Goal: Information Seeking & Learning: Learn about a topic

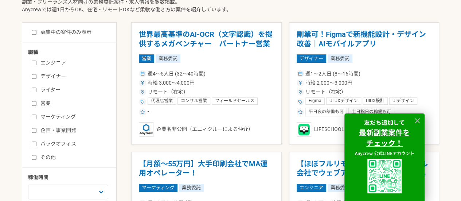
scroll to position [219, 0]
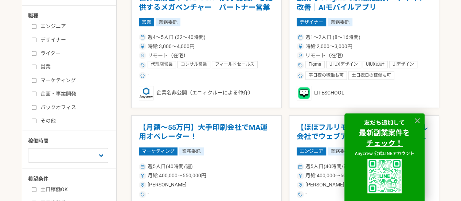
click at [71, 93] on label "企画・事業開発" at bounding box center [74, 94] width 84 height 8
click at [36, 93] on input "企画・事業開発" at bounding box center [34, 94] width 5 height 5
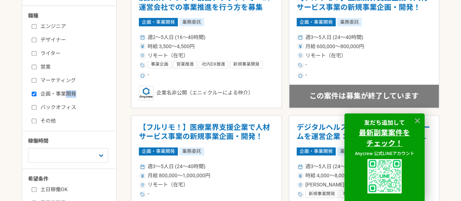
click at [71, 93] on label "企画・事業開発" at bounding box center [74, 94] width 84 height 8
click at [36, 93] on input "企画・事業開発" at bounding box center [34, 94] width 5 height 5
checkbox input "false"
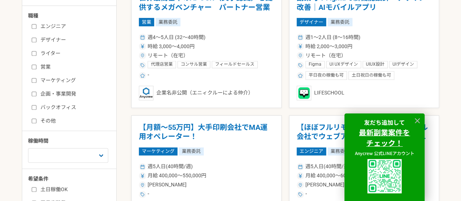
click at [63, 106] on label "バックオフィス" at bounding box center [74, 108] width 84 height 8
click at [36, 106] on input "バックオフィス" at bounding box center [34, 107] width 5 height 5
checkbox input "true"
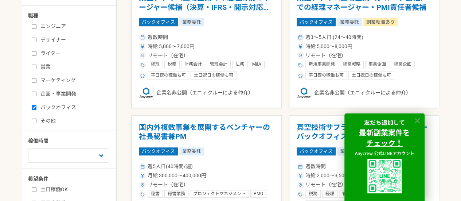
click at [420, 119] on icon at bounding box center [417, 121] width 8 height 8
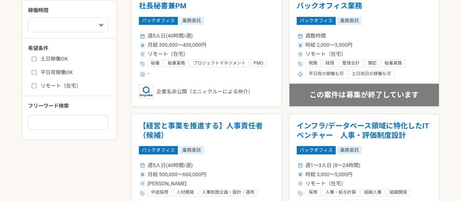
scroll to position [365, 0]
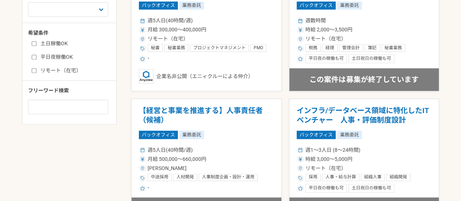
click at [57, 43] on label "土日稼働OK" at bounding box center [74, 44] width 84 height 8
click at [36, 43] on input "土日稼働OK" at bounding box center [34, 43] width 5 height 5
checkbox input "true"
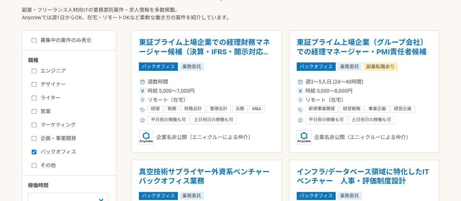
scroll to position [146, 0]
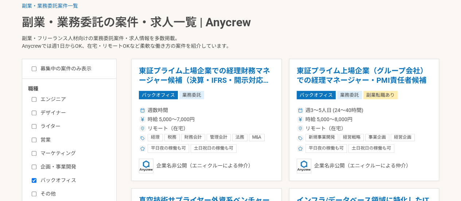
click at [74, 73] on div "募集中の案件のみ表示 職種 エンジニア デザイナー ライター 営業 マーケティング 企画・事業開発 バックオフィス その他 稼働時間 週1人日（8時間）以下 …" at bounding box center [69, 201] width 95 height 284
click at [77, 69] on label "募集中の案件のみ表示" at bounding box center [62, 69] width 60 height 8
click at [36, 69] on input "募集中の案件のみ表示" at bounding box center [34, 68] width 5 height 5
checkbox input "true"
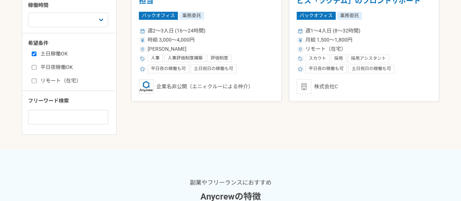
scroll to position [365, 0]
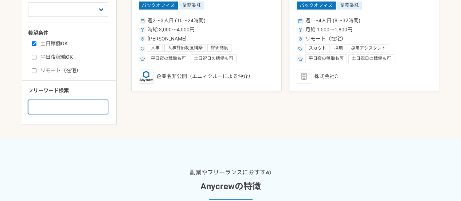
click at [70, 103] on input at bounding box center [68, 107] width 80 height 15
click at [136, 105] on div at bounding box center [285, 113] width 308 height 44
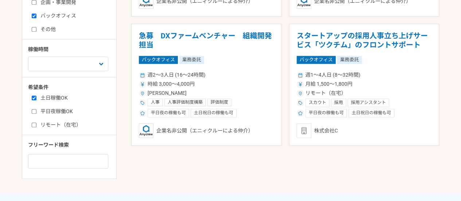
scroll to position [265, 0]
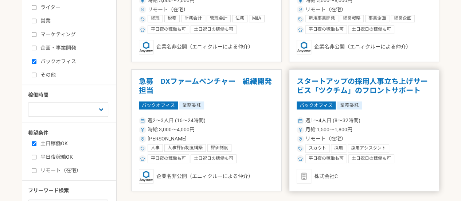
click at [383, 87] on h1 "スタートアップの採用人事立ち上げサービス「ツクチム」のフロントサポート" at bounding box center [364, 86] width 135 height 19
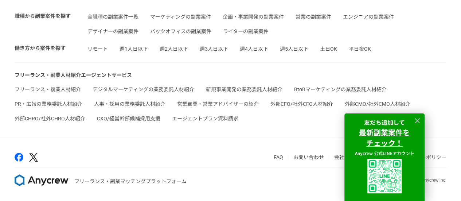
scroll to position [1308, 0]
